Goal: Find specific page/section: Find specific page/section

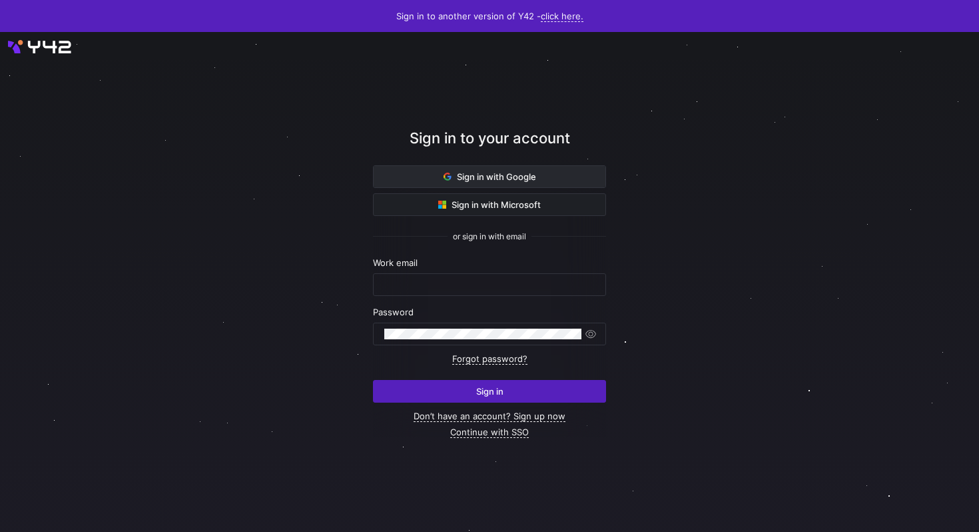
click at [486, 169] on span at bounding box center [490, 176] width 232 height 21
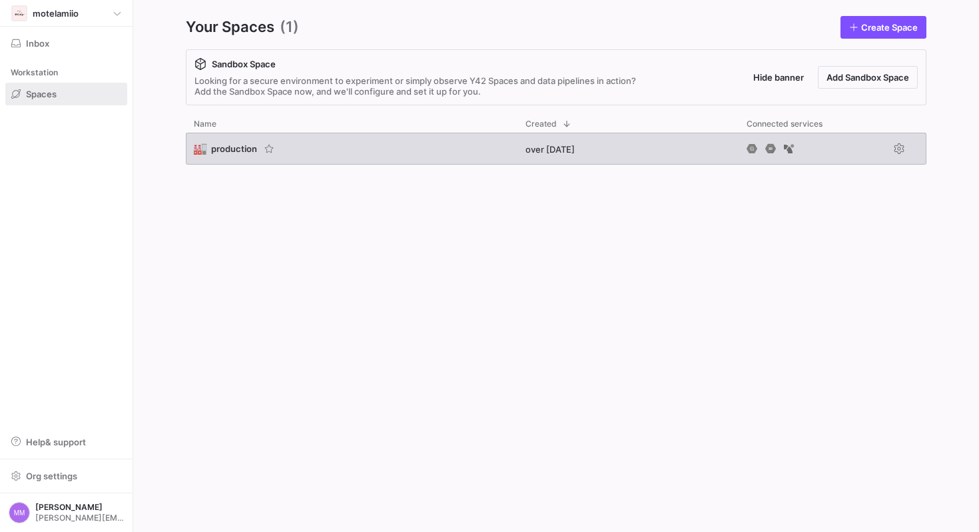
click at [236, 149] on span "production" at bounding box center [234, 148] width 46 height 11
